Goal: Task Accomplishment & Management: Use online tool/utility

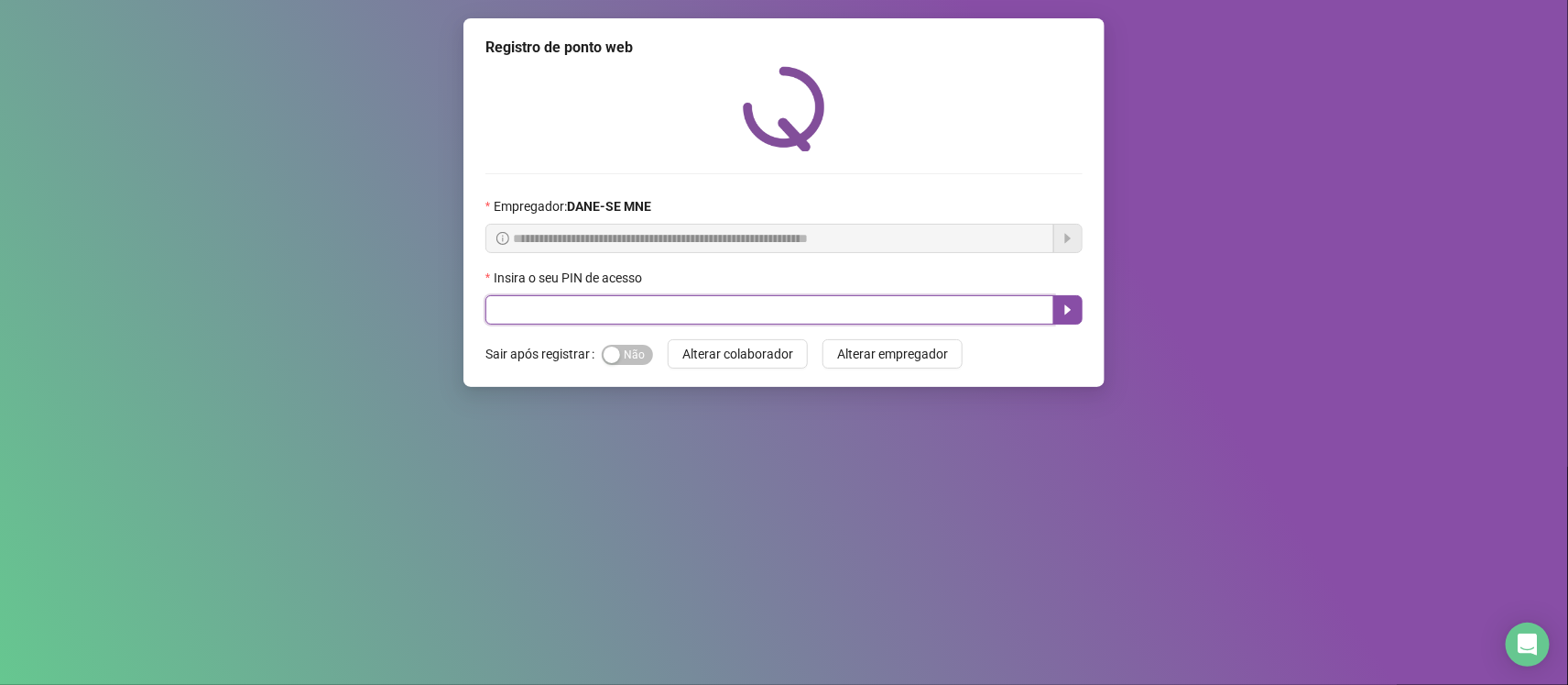
click at [749, 313] on input "text" at bounding box center [770, 310] width 569 height 29
type input "*****"
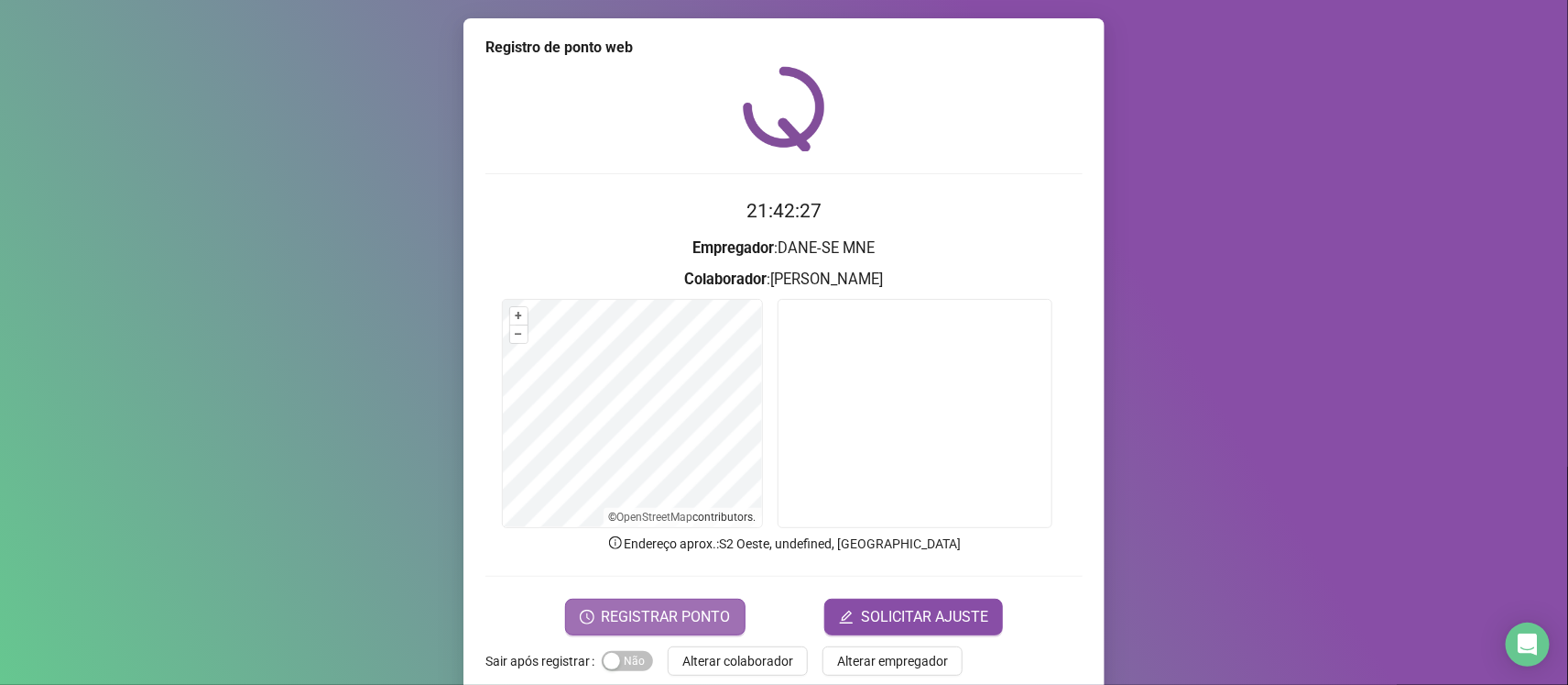
click at [676, 607] on span "REGISTRAR PONTO" at bounding box center [666, 617] width 129 height 22
